Goal: Information Seeking & Learning: Learn about a topic

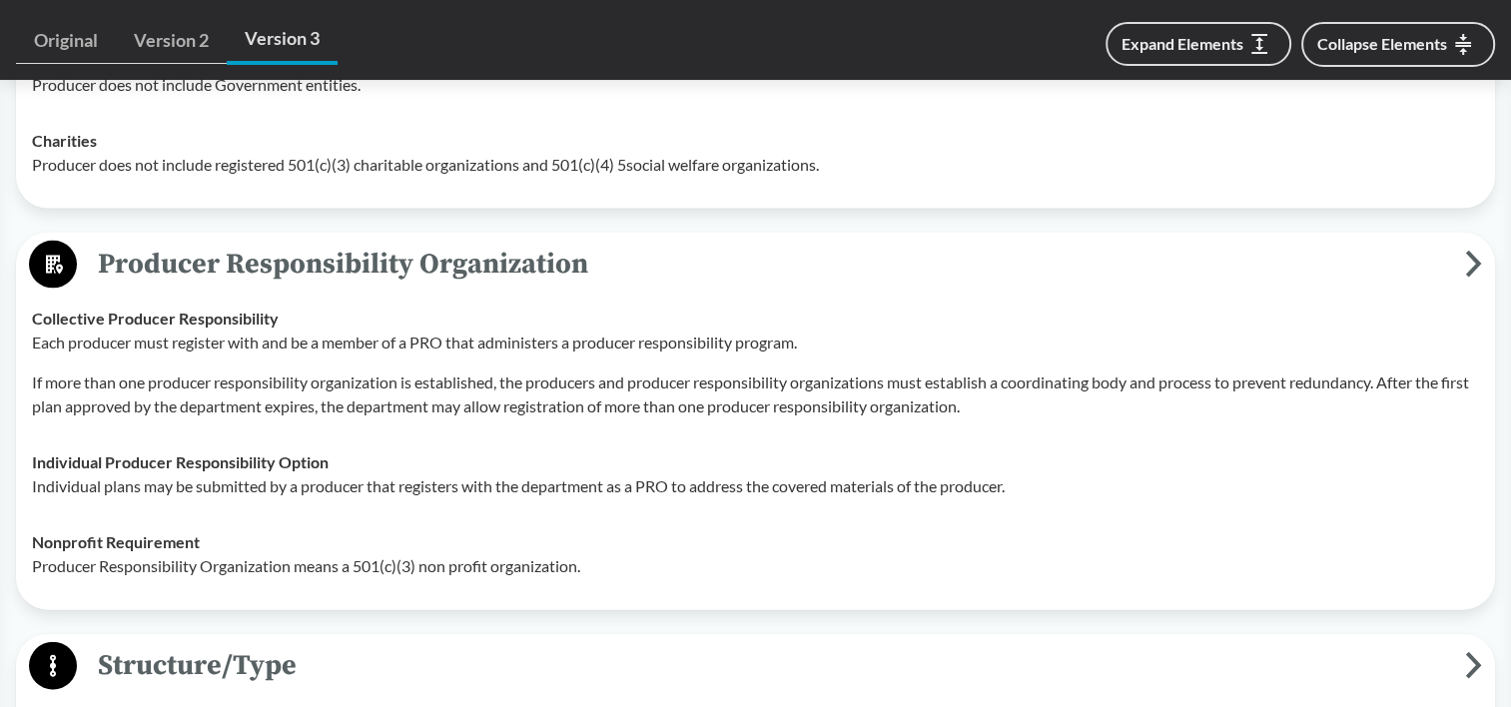
scroll to position [4261, 0]
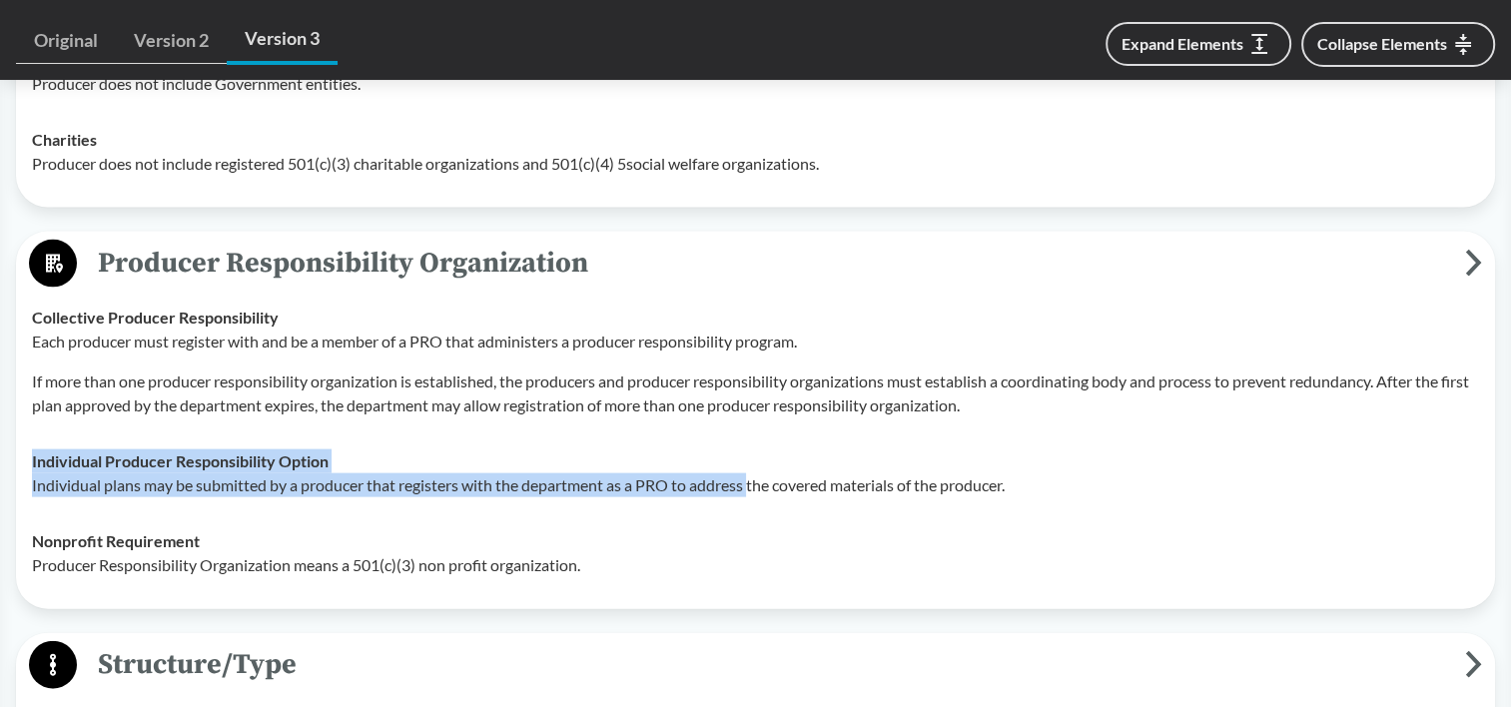
drag, startPoint x: 752, startPoint y: 532, endPoint x: 627, endPoint y: 459, distance: 144.6
click at [627, 459] on td "Individual Producer Responsibility Option Individual plans may be submitted by …" at bounding box center [755, 473] width 1465 height 80
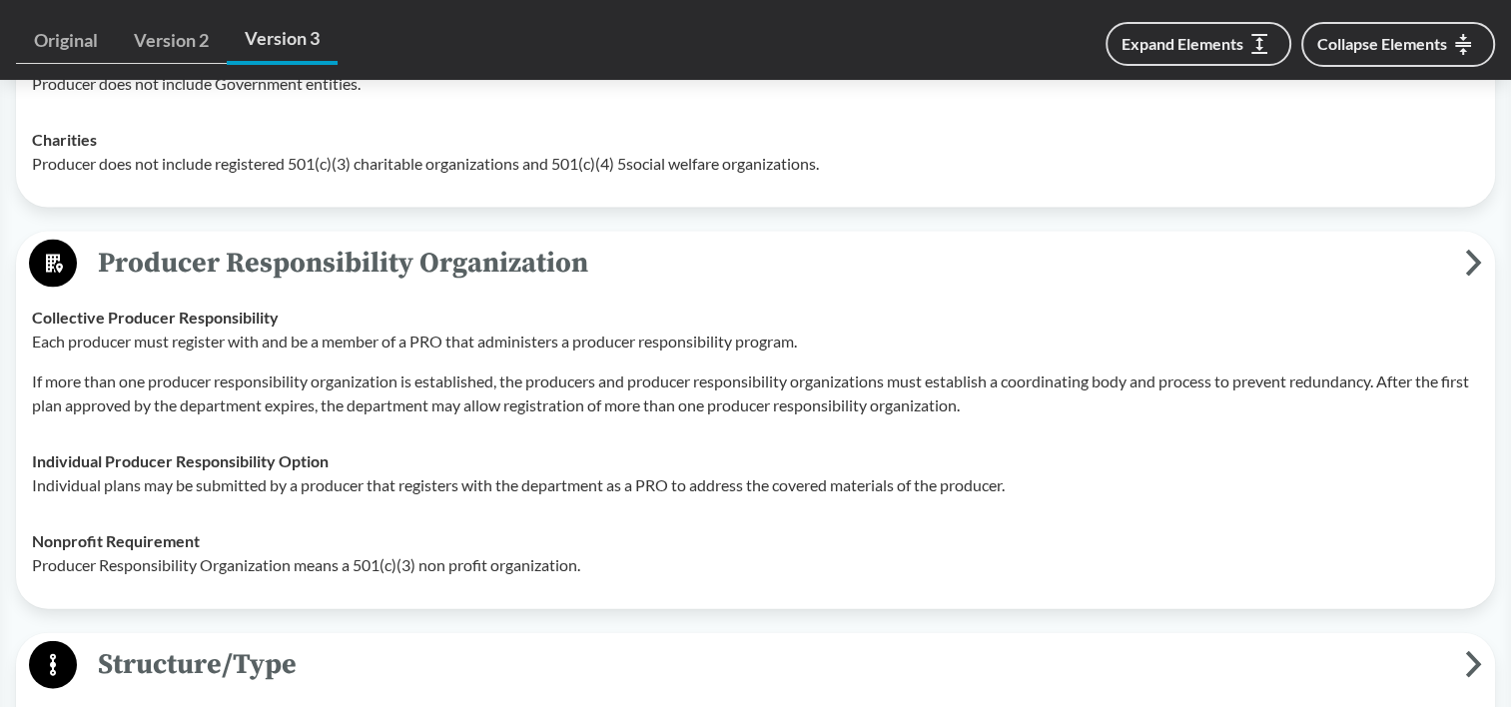
drag, startPoint x: 627, startPoint y: 459, endPoint x: 604, endPoint y: 586, distance: 128.9
click at [604, 577] on p "Producer Responsibility Organization means a 501(c)(3) non profit organization." at bounding box center [755, 565] width 1447 height 24
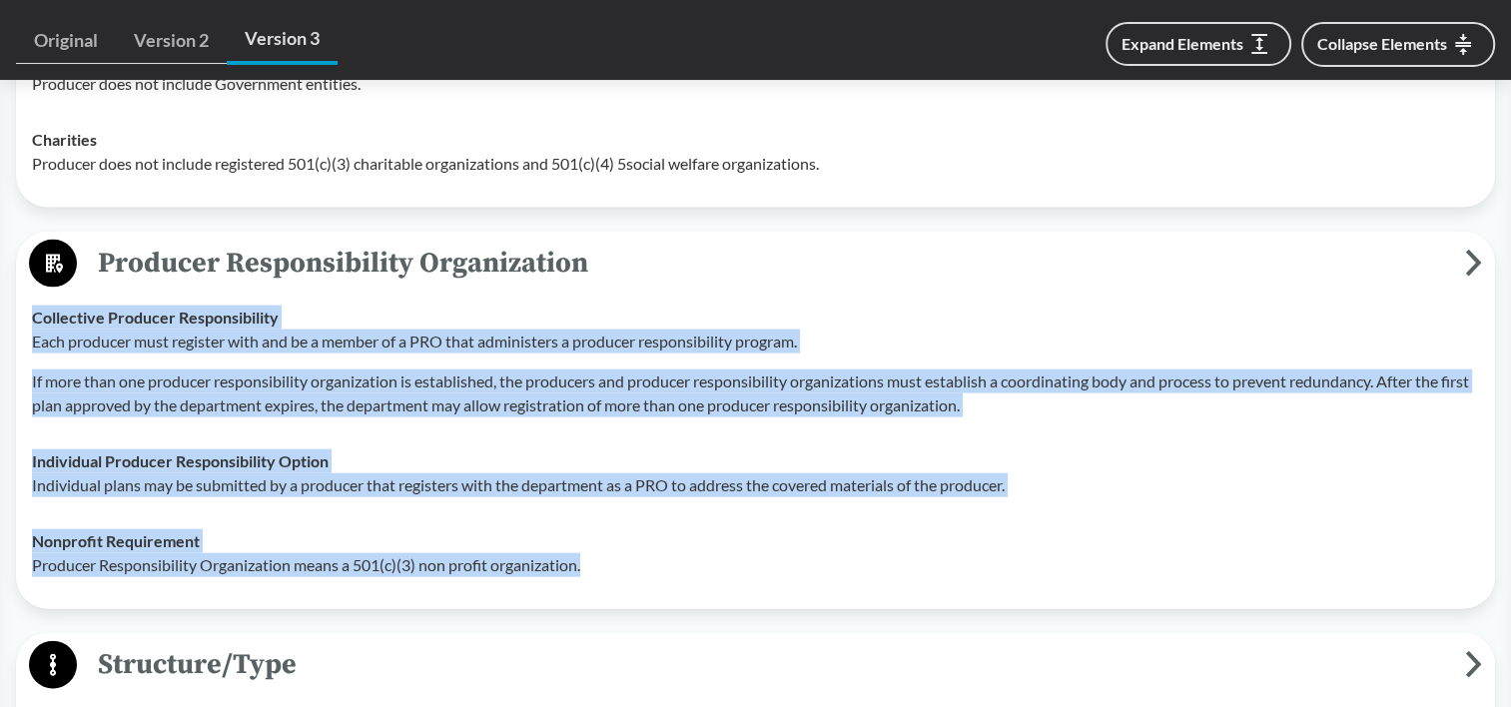
drag, startPoint x: 443, startPoint y: 445, endPoint x: 387, endPoint y: 328, distance: 130.4
click at [387, 328] on tbody "Collective Producer Responsibility Each producer must register with and be a me…" at bounding box center [755, 442] width 1465 height 304
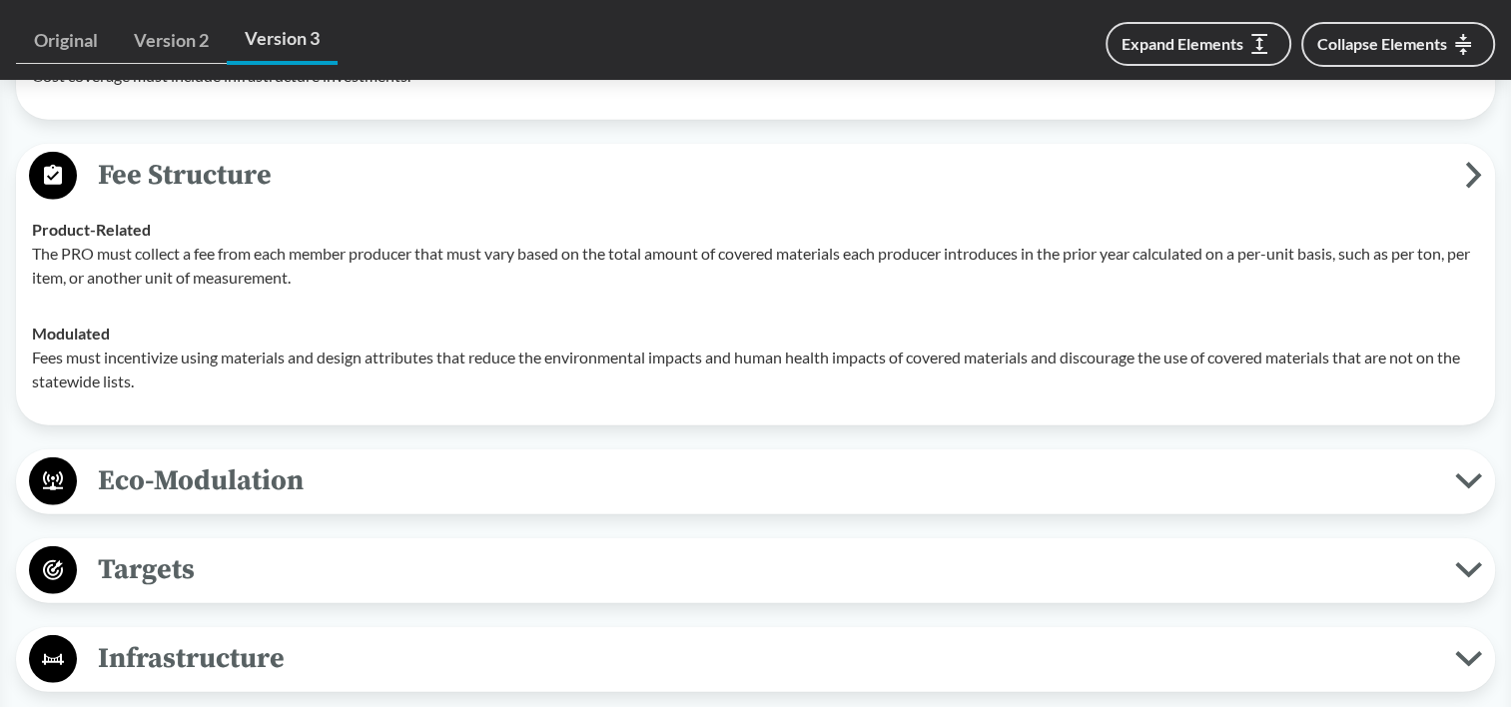
scroll to position [5480, 0]
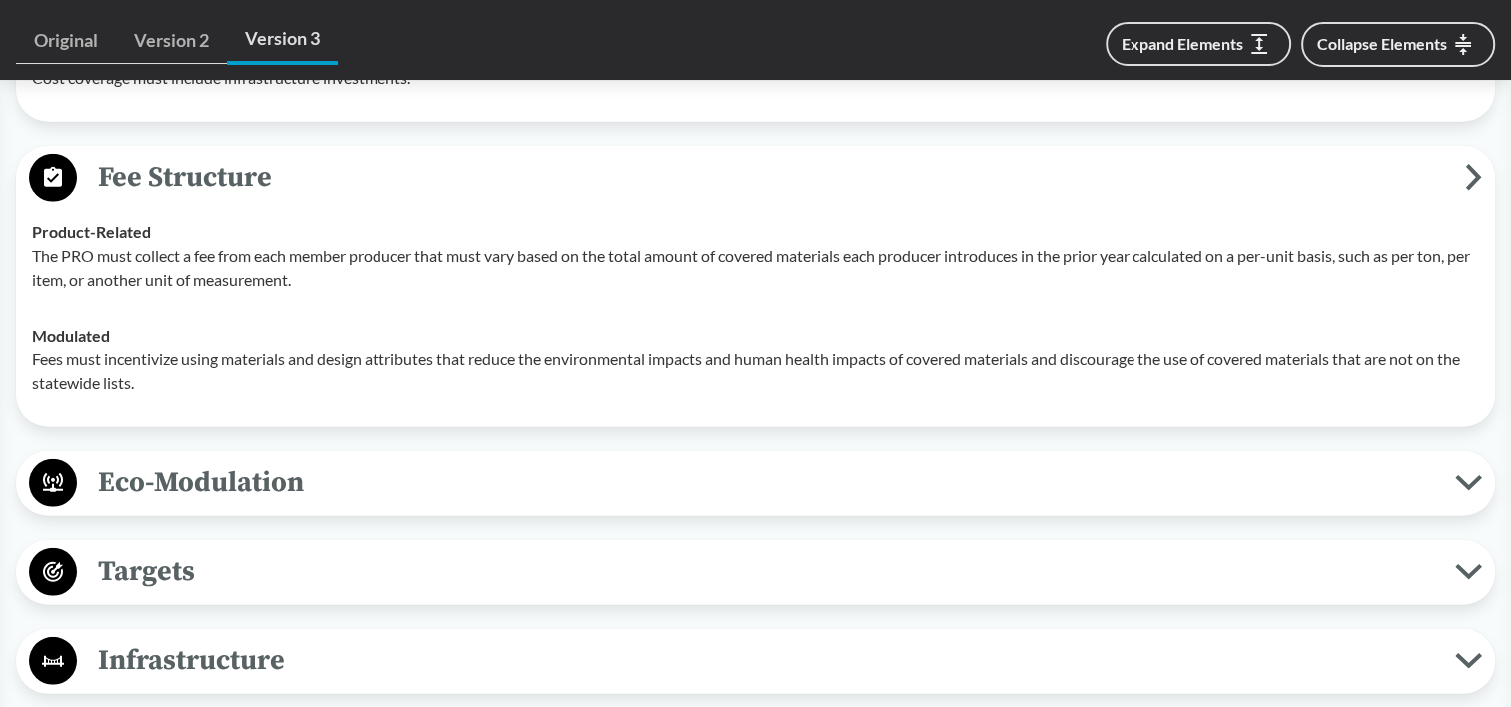
click at [500, 395] on p "Fees must incentivize using materials and design attributes that reduce the env…" at bounding box center [755, 372] width 1447 height 48
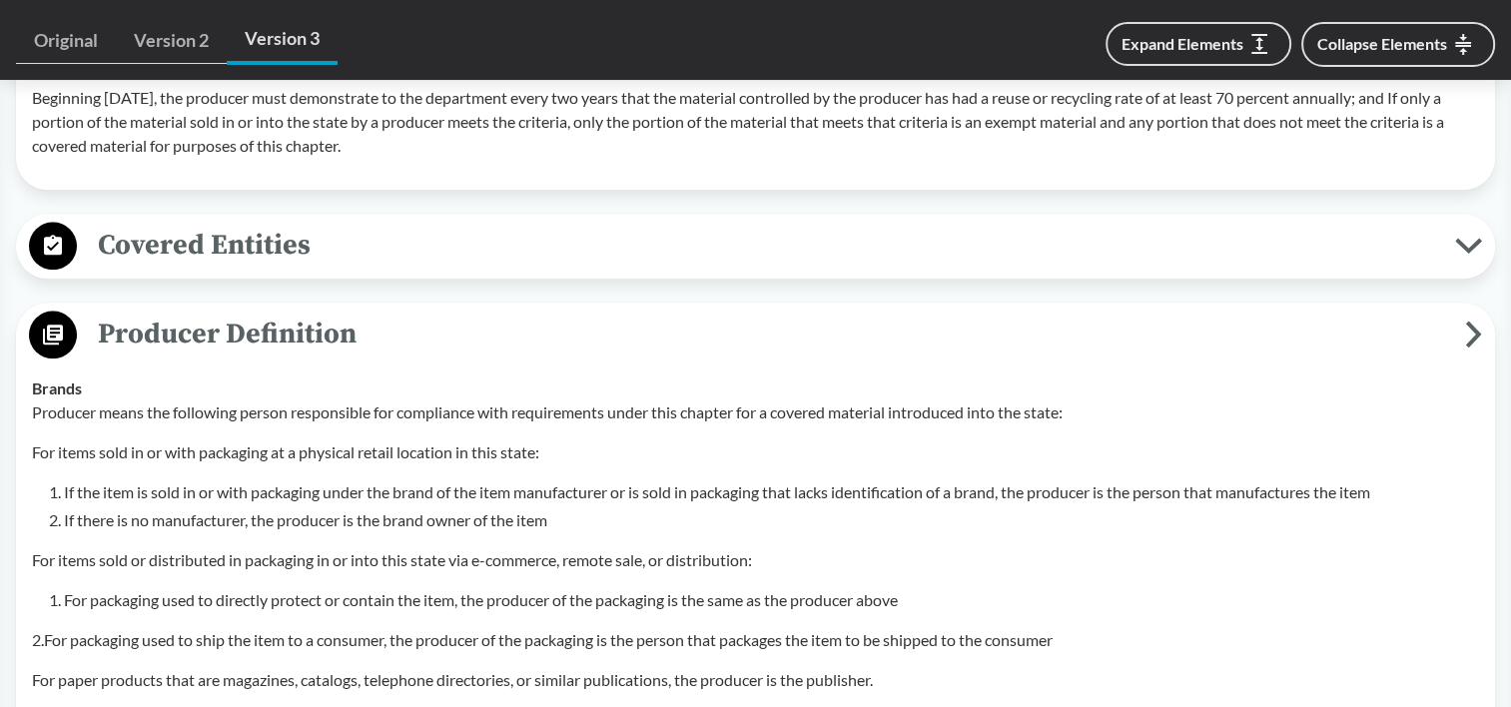
scroll to position [2454, 0]
click at [260, 341] on span "Producer Definition" at bounding box center [771, 333] width 1388 height 45
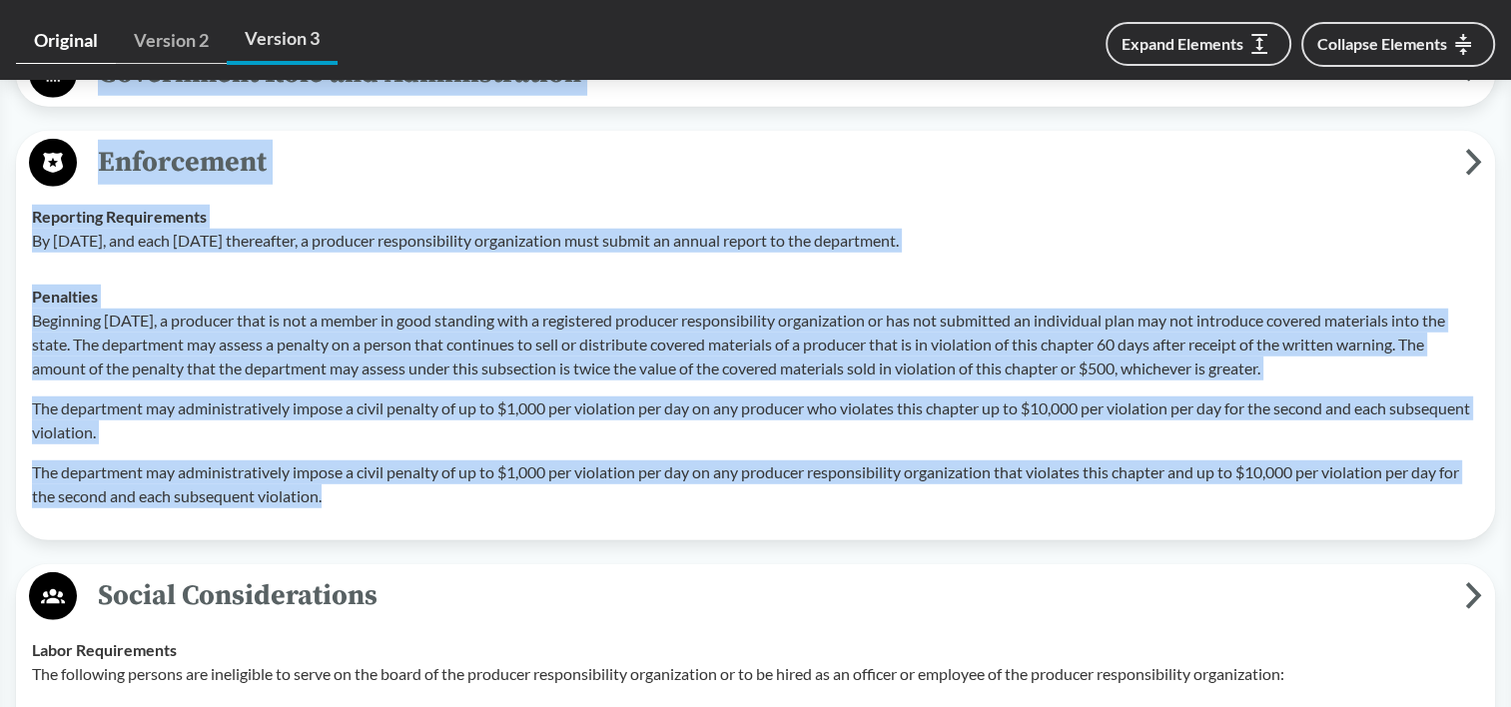
scroll to position [5459, 0]
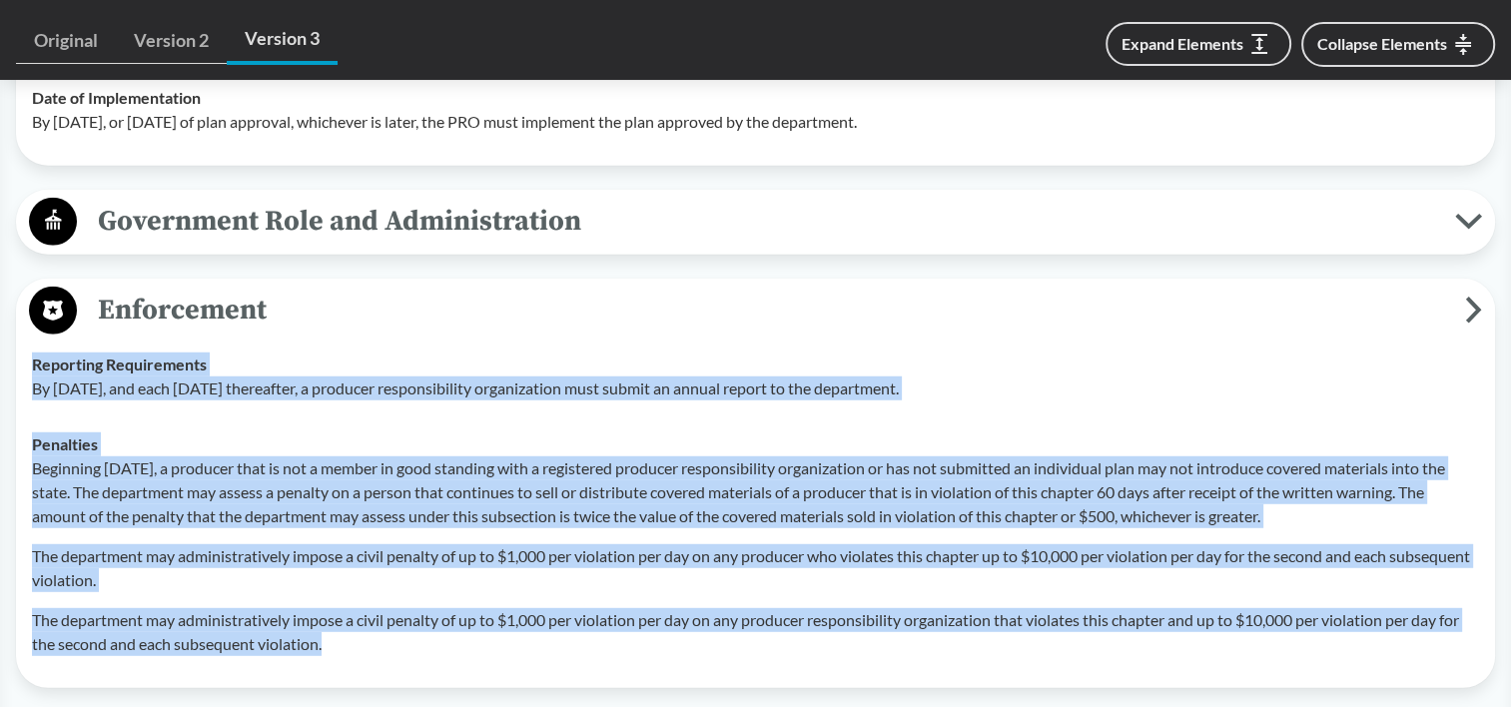
drag, startPoint x: 344, startPoint y: 371, endPoint x: 30, endPoint y: 387, distance: 314.0
click at [30, 387] on tbody "Reporting Requirements By [DATE], and each [DATE] thereafter, a producer respon…" at bounding box center [755, 505] width 1465 height 336
copy tbody "Reporting Requirements By [DATE], and each [DATE] thereafter, a producer respon…"
drag, startPoint x: 30, startPoint y: 379, endPoint x: 51, endPoint y: 368, distance: 24.2
click at [30, 379] on td "Reporting Requirements By [DATE], and each [DATE] thereafter, a producer respon…" at bounding box center [755, 377] width 1465 height 80
